Goal: Find specific page/section: Find specific page/section

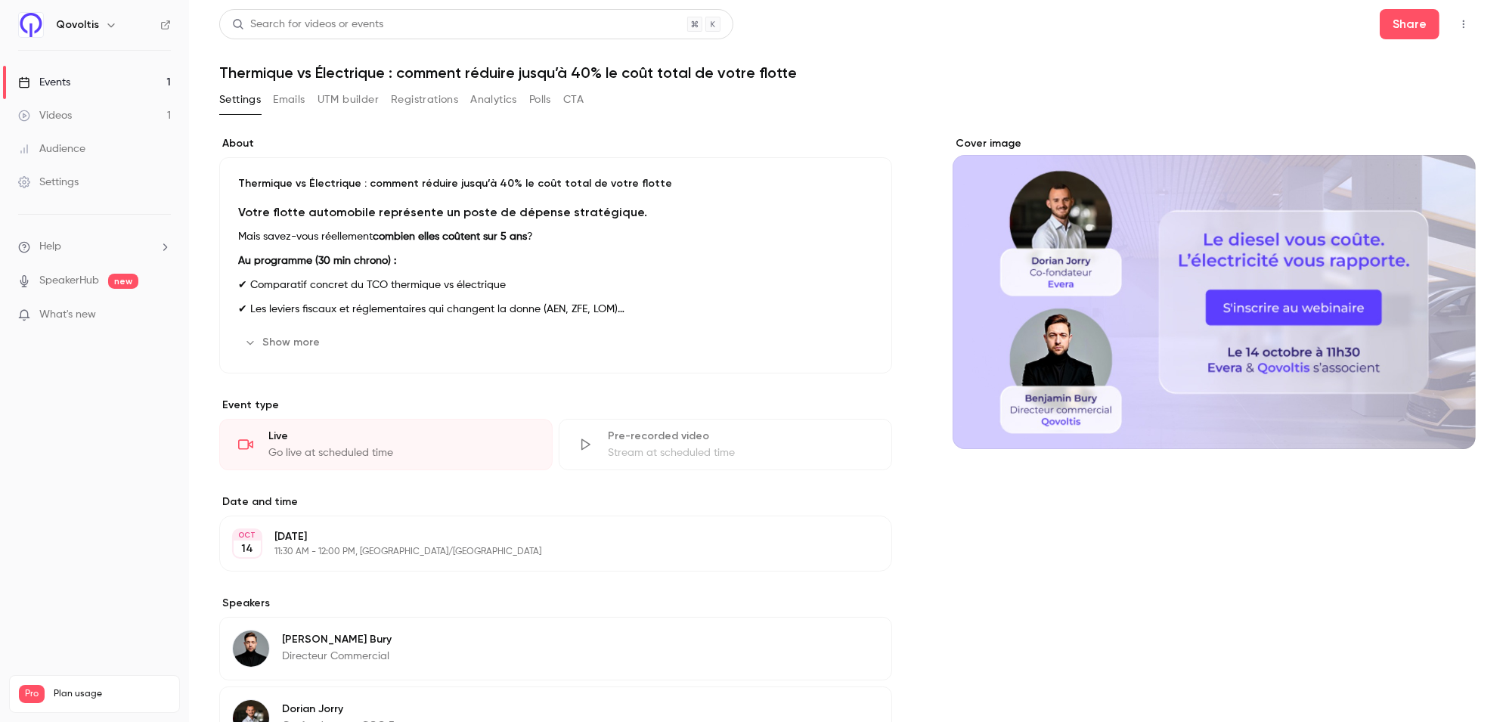
click at [532, 98] on button "Polls" at bounding box center [540, 100] width 22 height 24
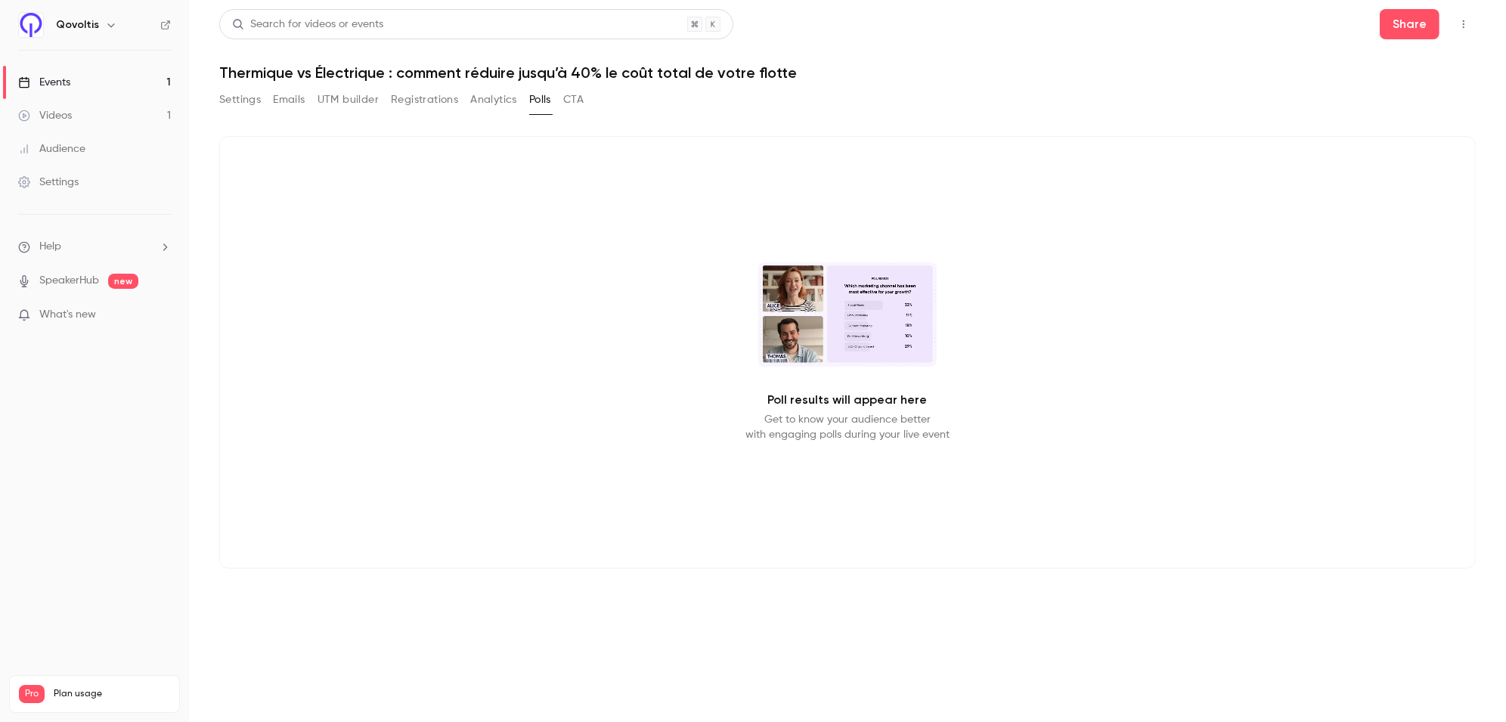
click at [493, 100] on button "Analytics" at bounding box center [493, 100] width 47 height 24
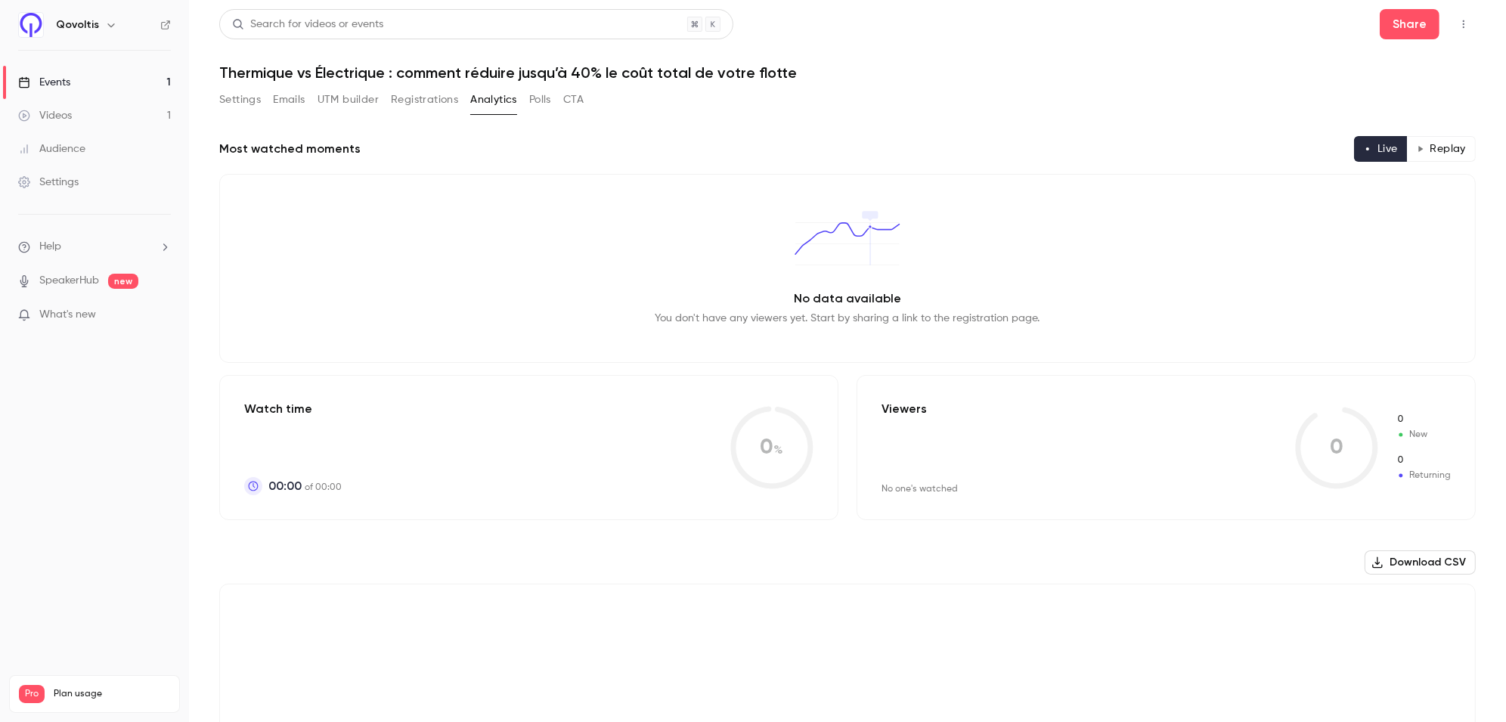
click at [418, 97] on button "Registrations" at bounding box center [424, 100] width 67 height 24
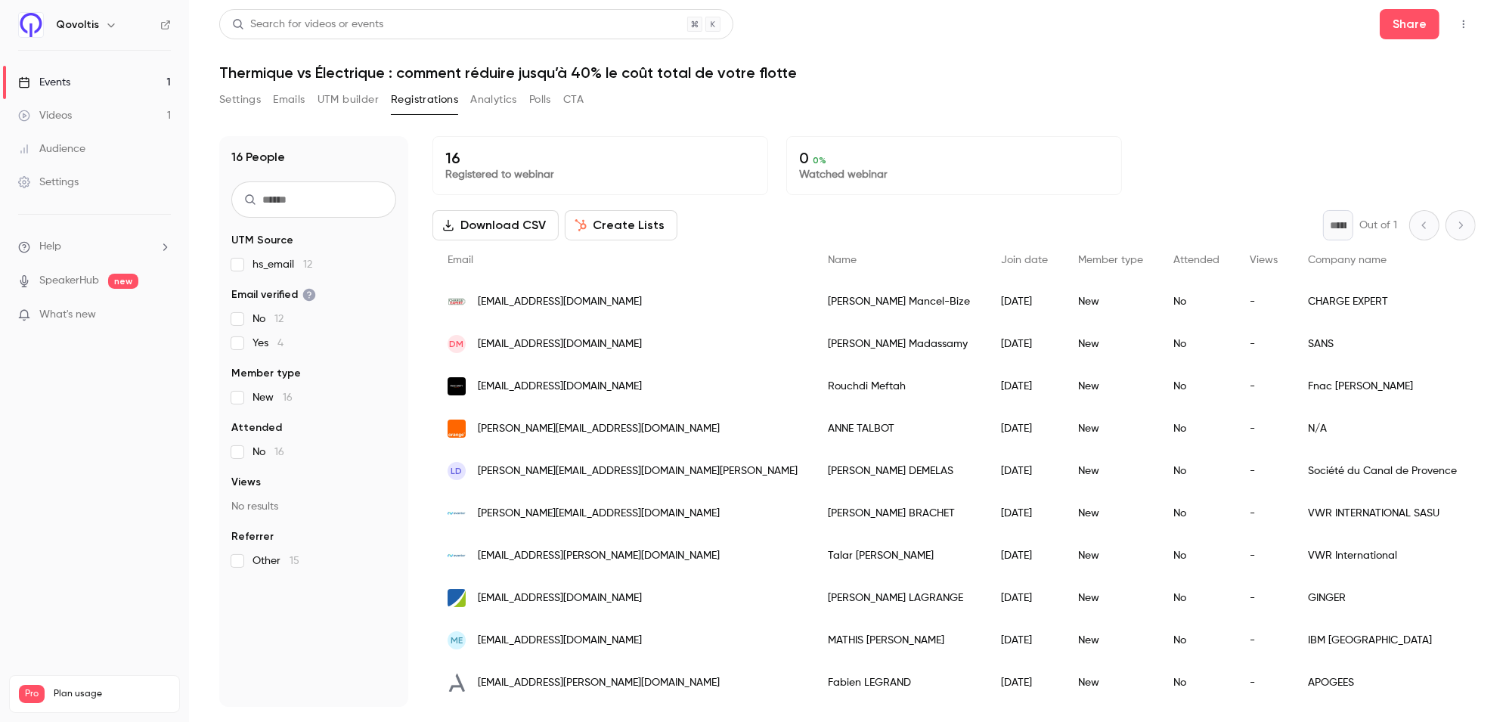
click at [356, 98] on button "UTM builder" at bounding box center [348, 100] width 61 height 24
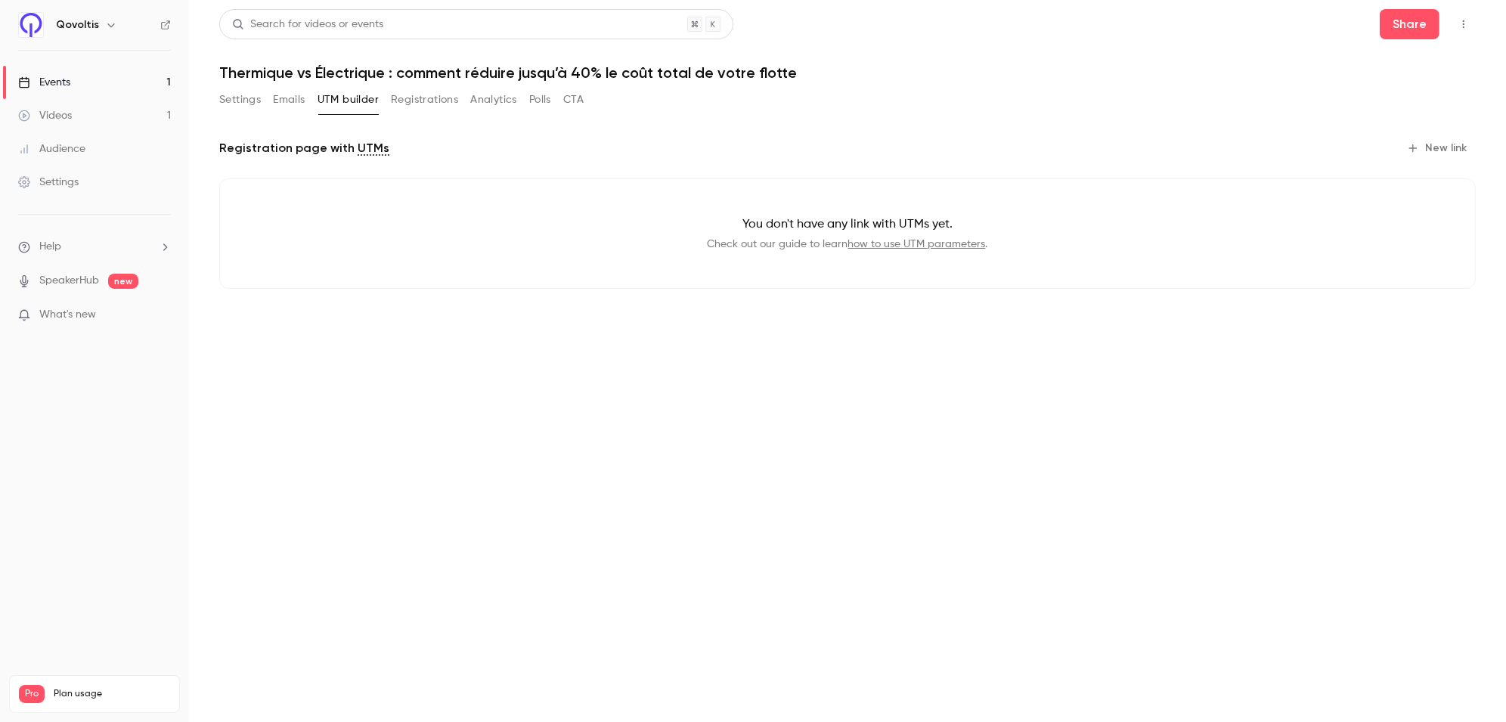
click at [280, 104] on button "Emails" at bounding box center [289, 100] width 32 height 24
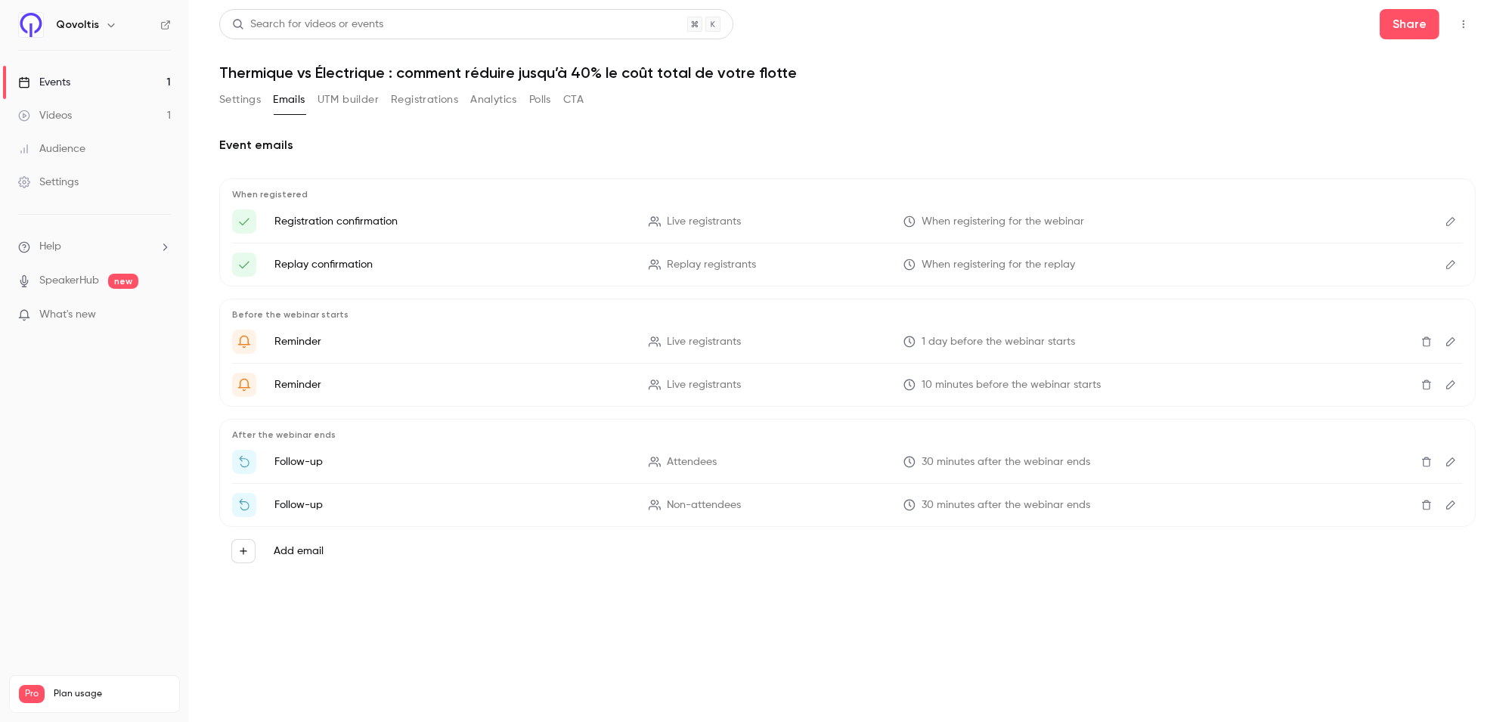
click at [522, 100] on div "Settings Emails UTM builder Registrations Analytics Polls CTA" at bounding box center [401, 100] width 364 height 24
click at [503, 99] on button "Analytics" at bounding box center [493, 100] width 47 height 24
